Goal: Complete application form: Complete application form

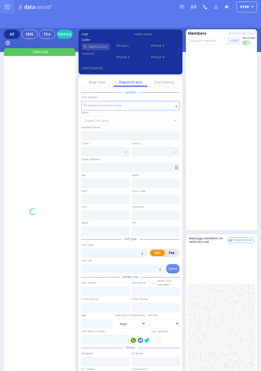
select select "Year"
select select "[DEMOGRAPHIC_DATA]"
select select "Year"
select select "[DEMOGRAPHIC_DATA]"
select select "Year"
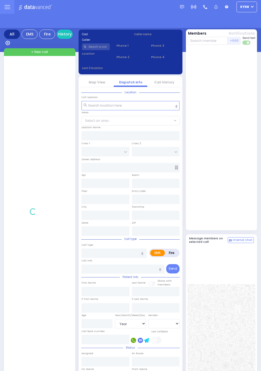
select select "[DEMOGRAPHIC_DATA]"
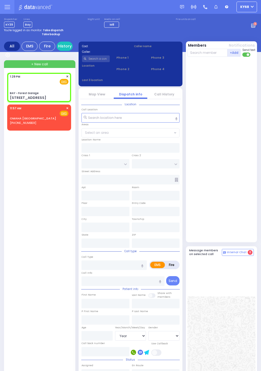
select select
radio input "true"
select select
type input "13:29"
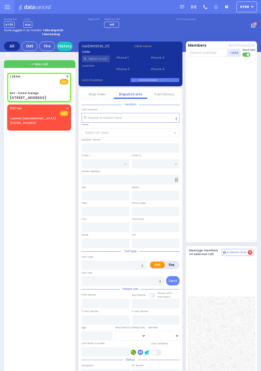
type input "BAY - Forest Garage"
type input "SANZ COURT"
type input "HAYES COURT"
type input "[STREET_ADDRESS]"
type input "Monroe"
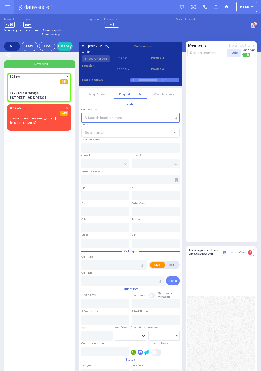
type input "New York"
type input "10950"
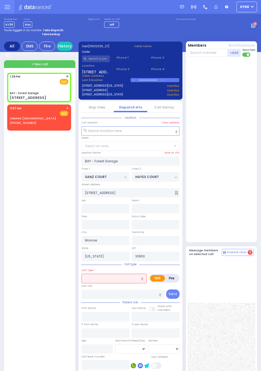
select select "SECTION 2"
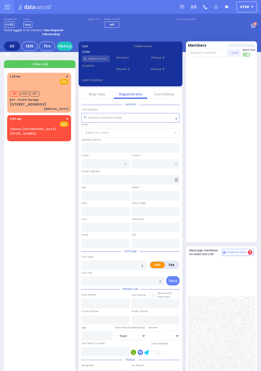
select select "Year"
click at [245, 187] on div at bounding box center [221, 150] width 68 height 183
click at [13, 93] on span "M8" at bounding box center [14, 93] width 9 height 5
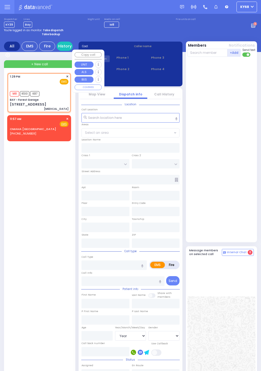
select select
type input "[MEDICAL_DATA]"
radio input "true"
select select
type input "13:29"
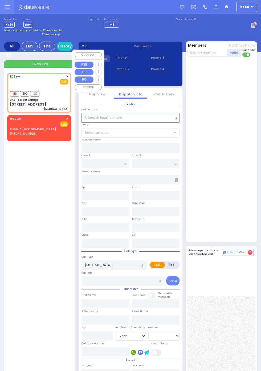
type input "13:30"
type input "BAY - Forest Garage"
type input "SANZ COURT"
type input "HAYES COURT"
type input "[STREET_ADDRESS]"
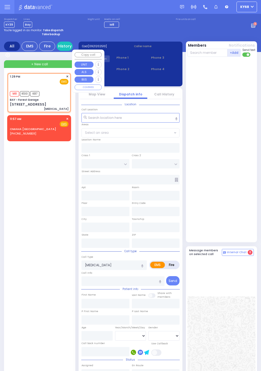
type input "Monroe"
type input "New York"
type input "10950"
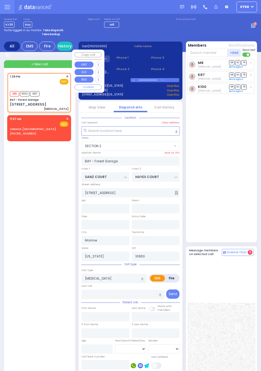
select select "SECTION 2"
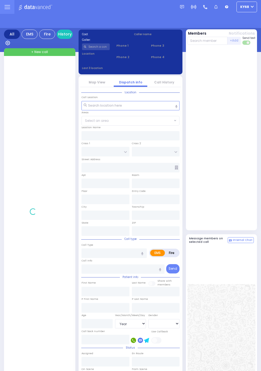
select select "Year"
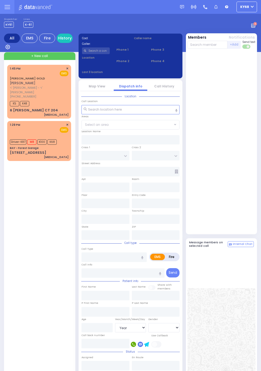
select select "Year"
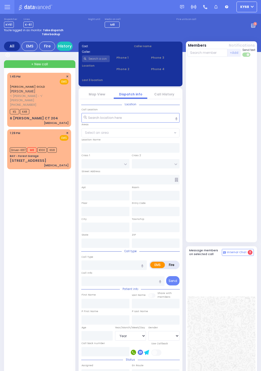
click at [38, 154] on div "CHAIM ELUZER GOLD חיים אלעזר גאלד ר' אברהם יודא - ר' משה יוסף מאשקאוויטש (845) …" at bounding box center [39, 122] width 64 height 99
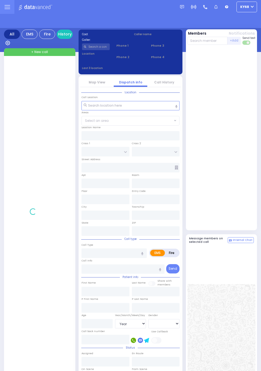
select select "Year"
